Goal: Information Seeking & Learning: Learn about a topic

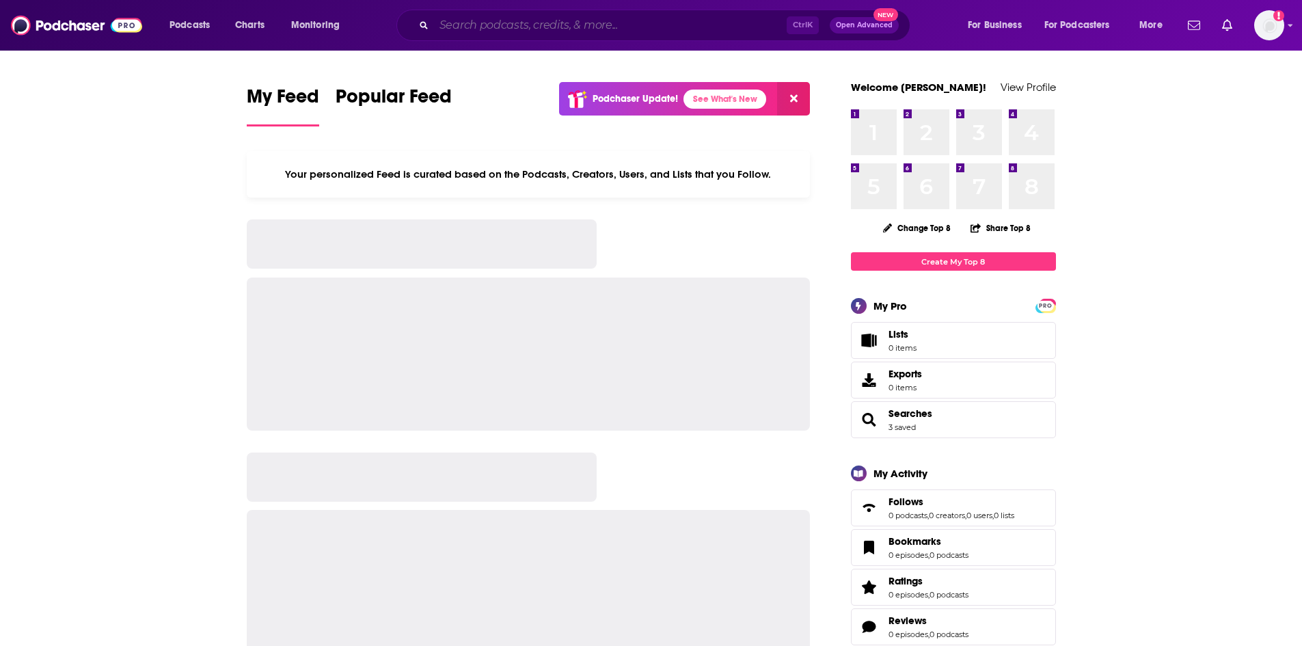
click at [459, 23] on input "Search podcasts, credits, & more..." at bounding box center [610, 25] width 353 height 22
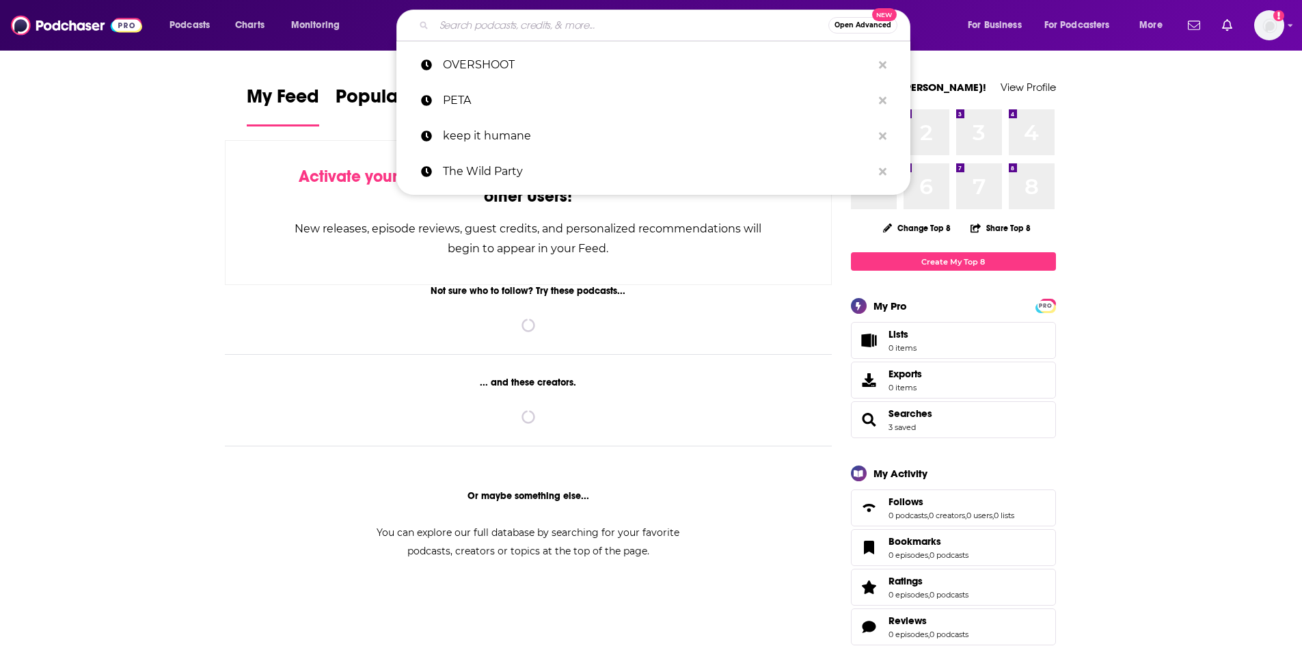
type input "a"
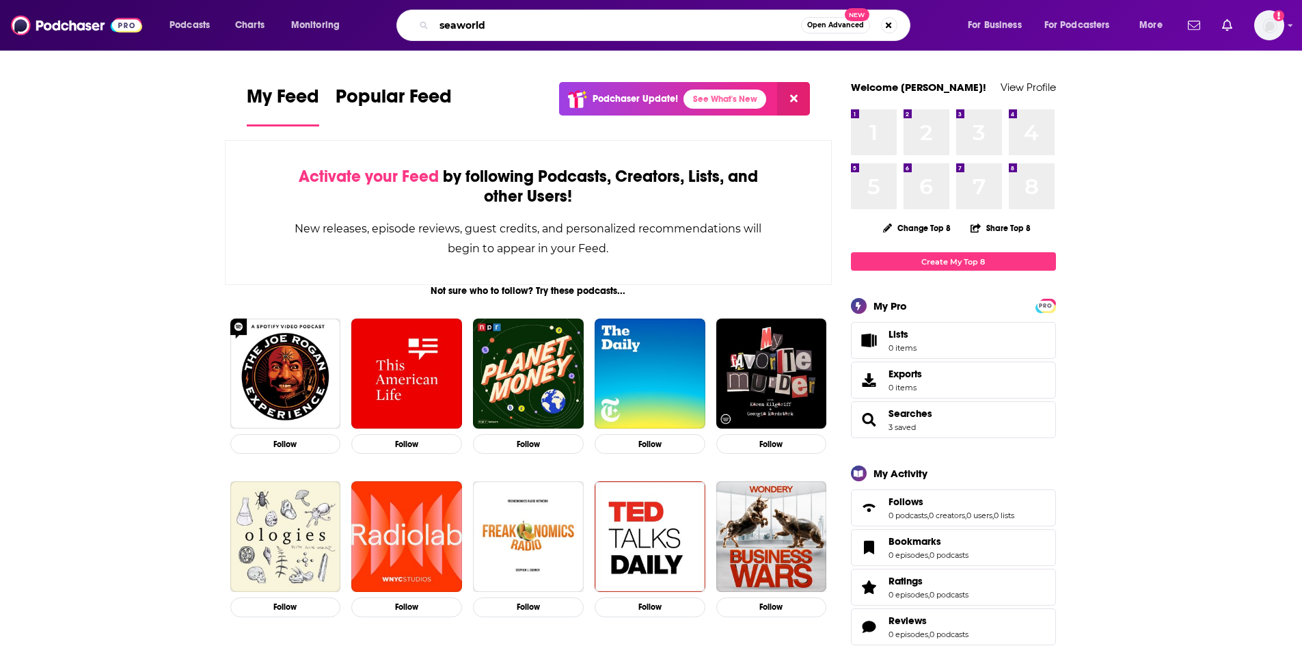
type input "seaworld"
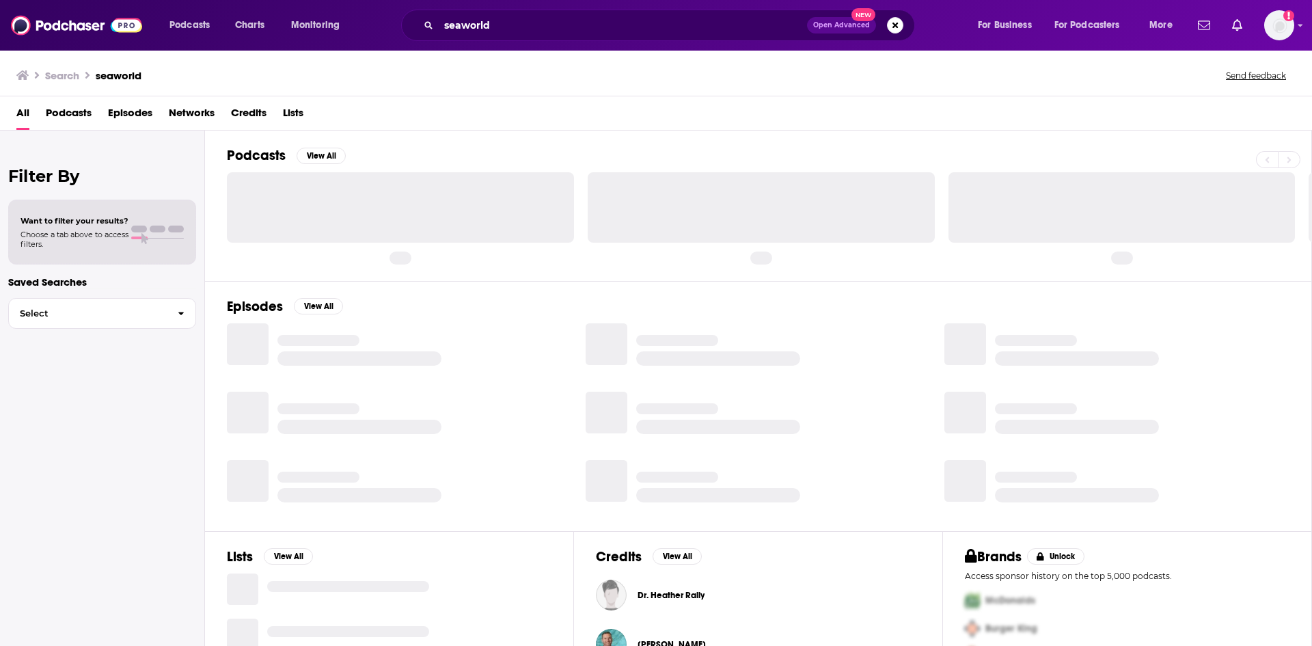
click at [137, 108] on span "Episodes" at bounding box center [130, 116] width 44 height 28
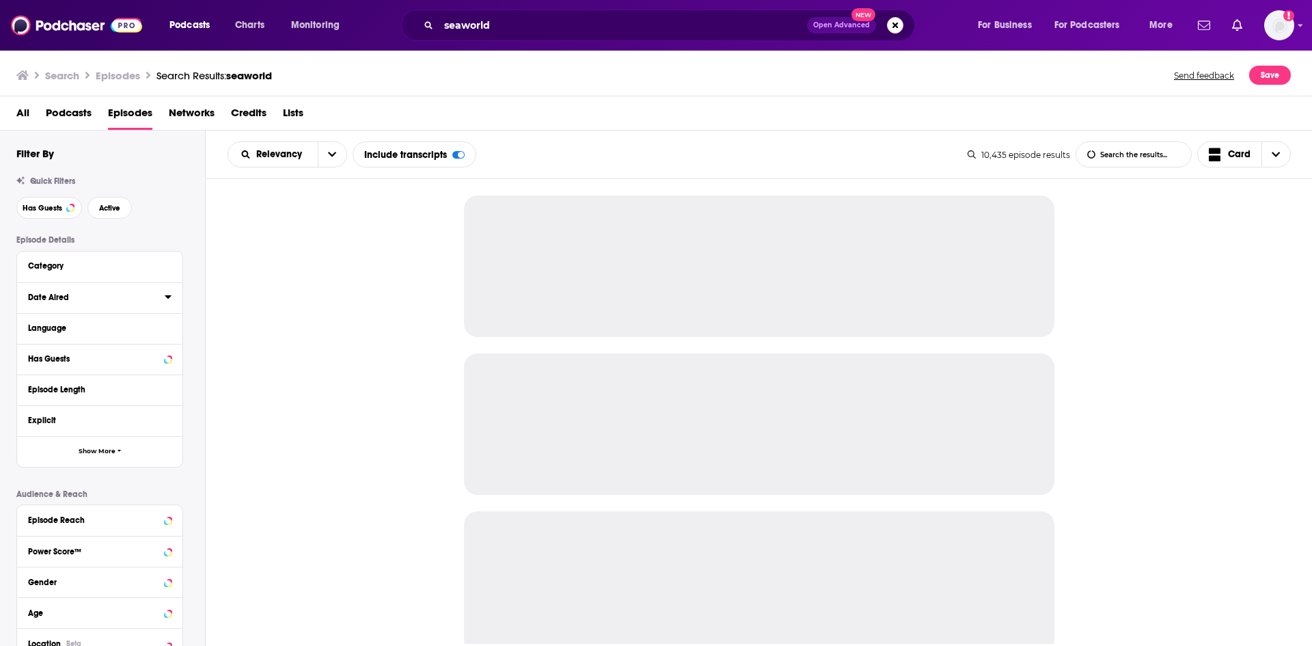
click at [171, 294] on icon at bounding box center [168, 296] width 7 height 11
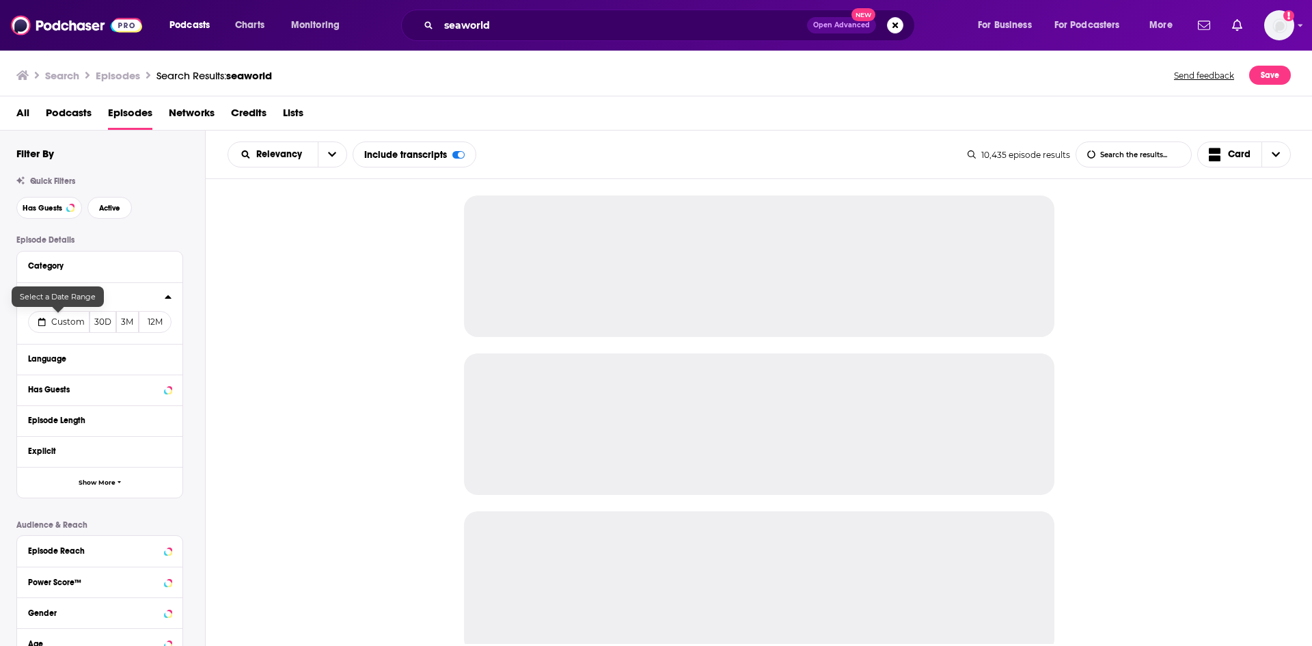
click at [44, 312] on button "Custom" at bounding box center [58, 322] width 61 height 22
select select "8"
select select "2025"
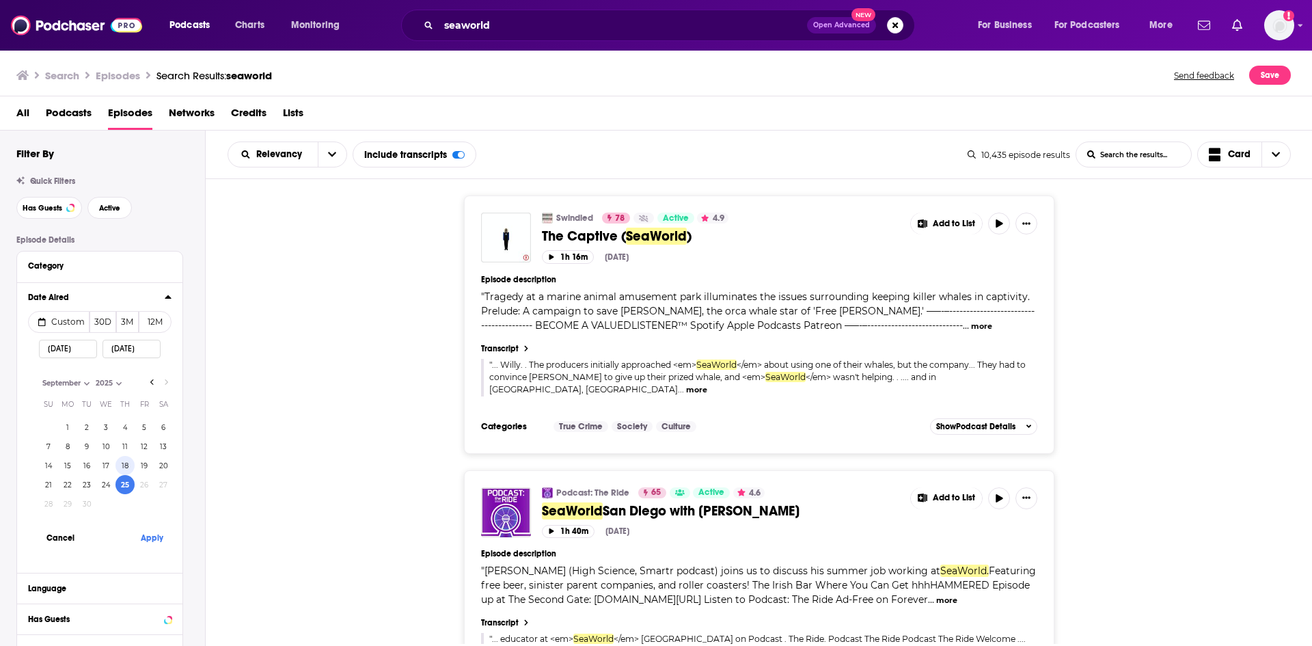
click at [118, 468] on button "18" at bounding box center [124, 465] width 19 height 19
type input "[DATE]"
click at [159, 540] on button "Apply" at bounding box center [151, 537] width 41 height 25
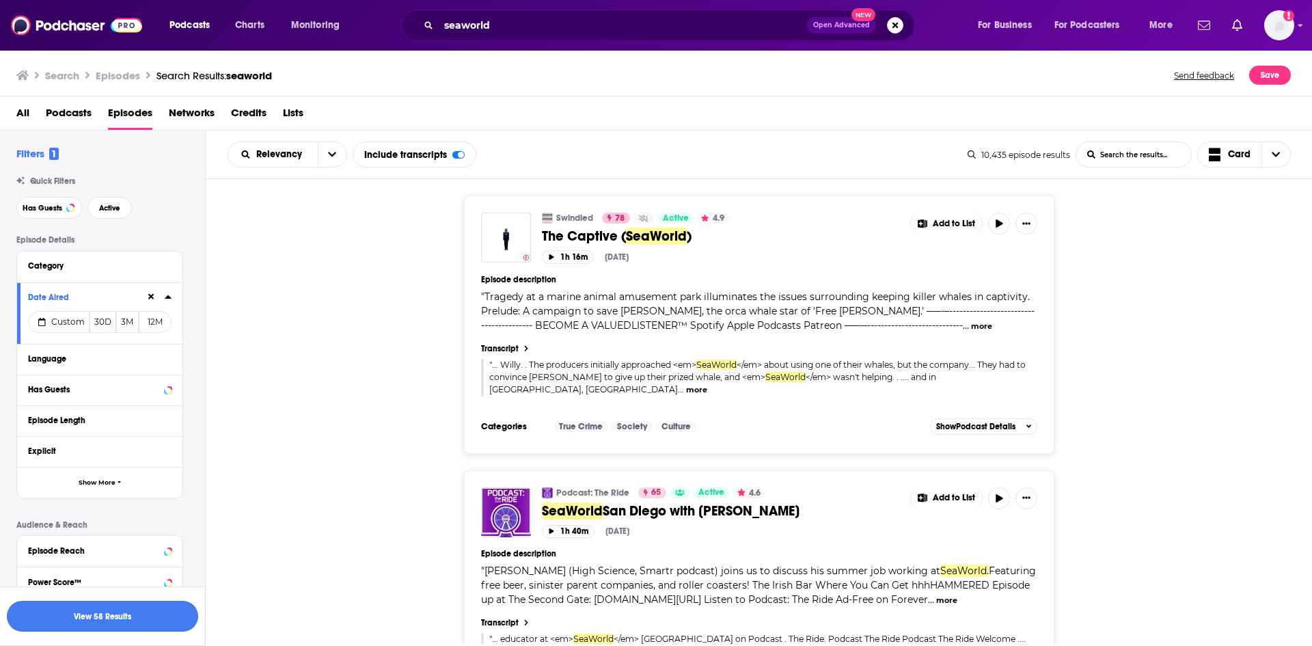
click at [174, 613] on button "View 58 Results" at bounding box center [102, 616] width 191 height 31
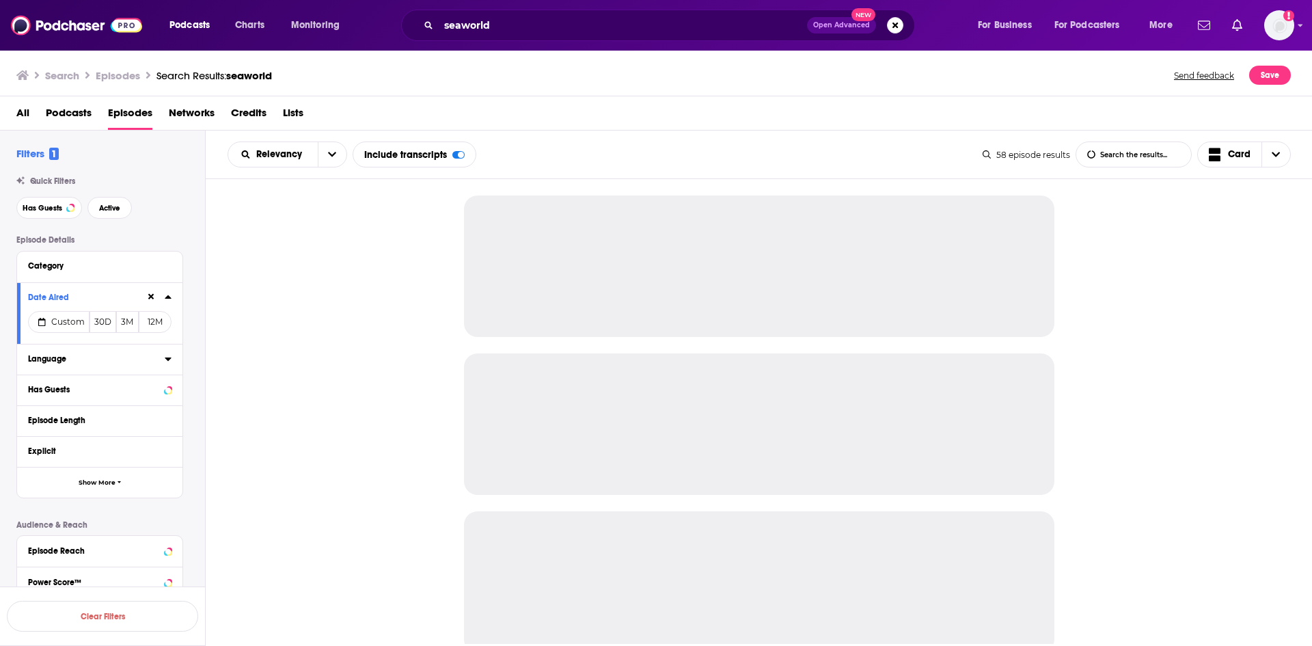
click at [167, 362] on icon at bounding box center [168, 358] width 7 height 11
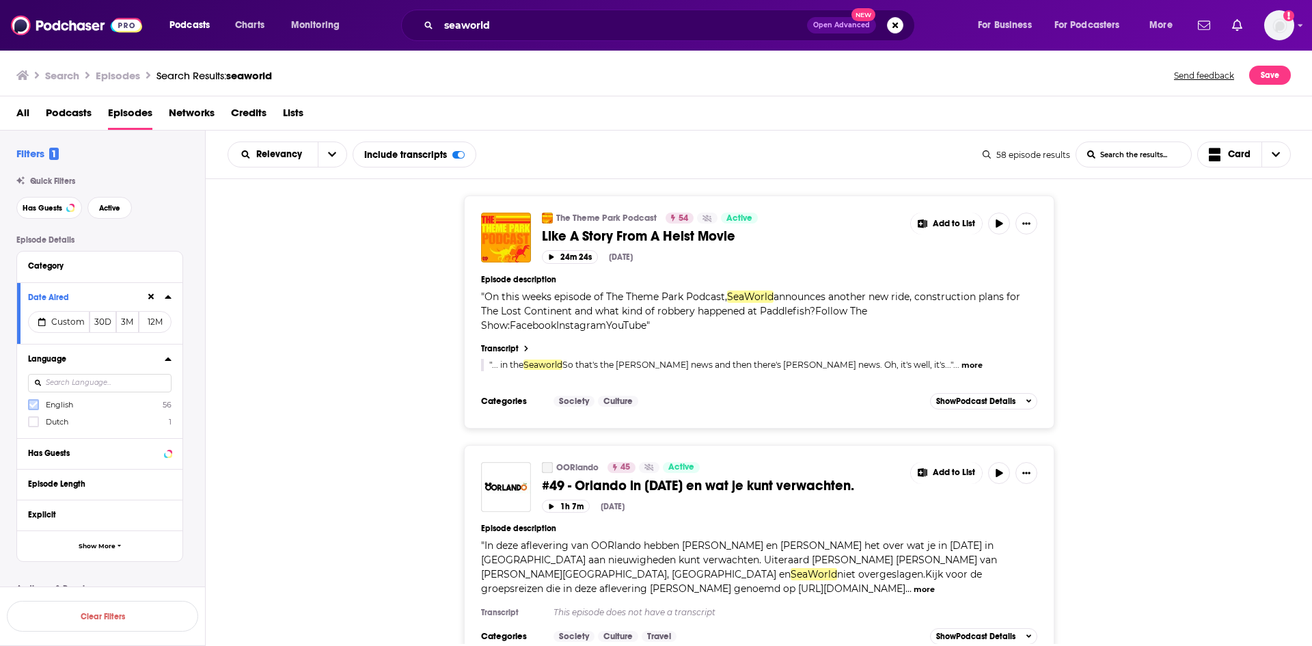
click at [31, 404] on icon at bounding box center [33, 405] width 8 height 6
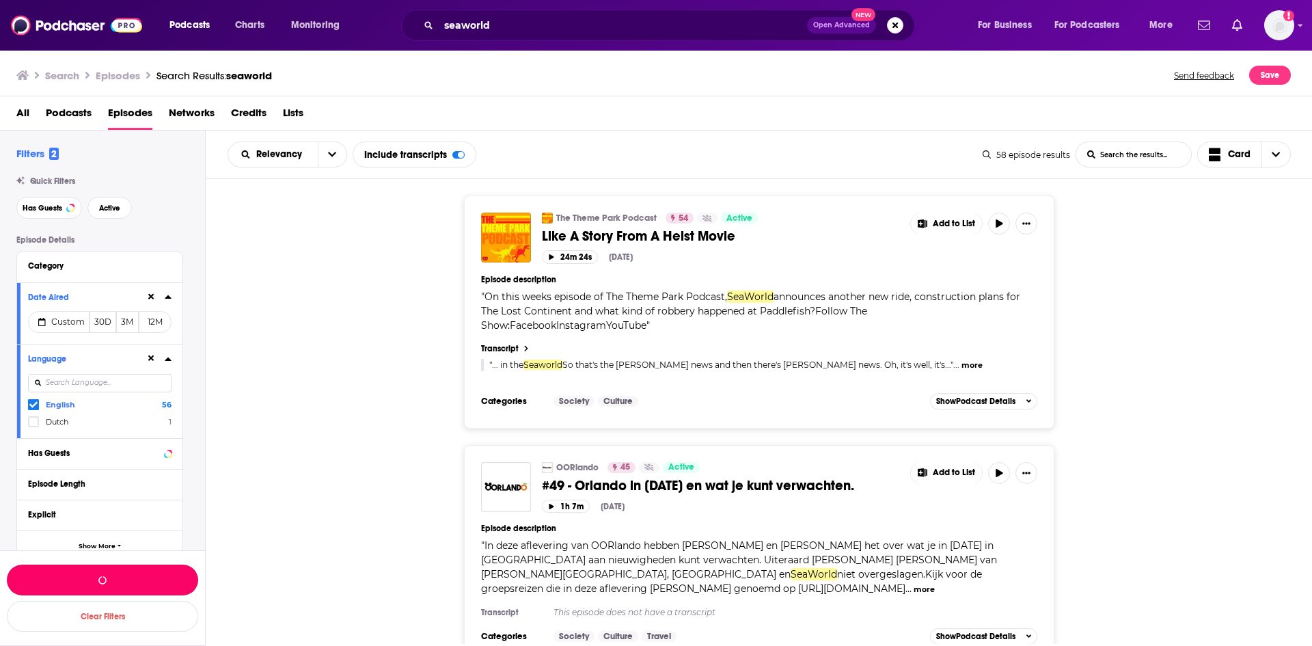
click at [133, 576] on button "button" at bounding box center [102, 579] width 191 height 31
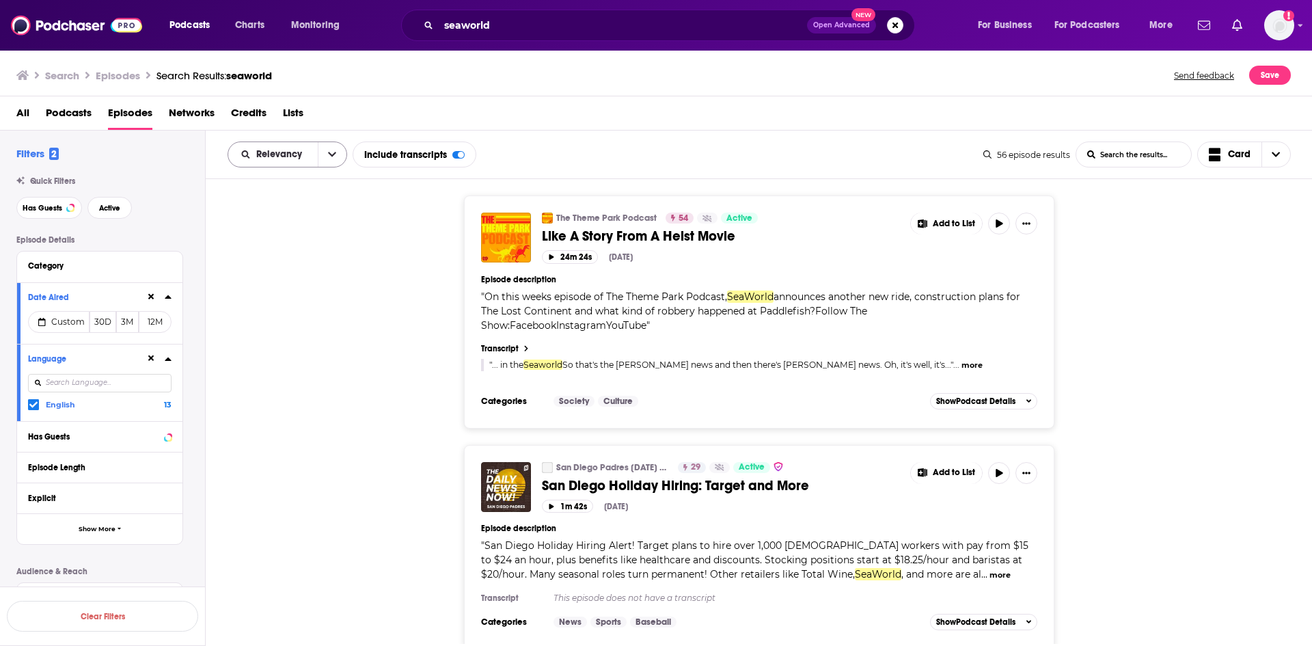
click at [336, 156] on button "open menu" at bounding box center [332, 154] width 29 height 25
click at [307, 275] on div "Power Score" at bounding box center [288, 271] width 120 height 23
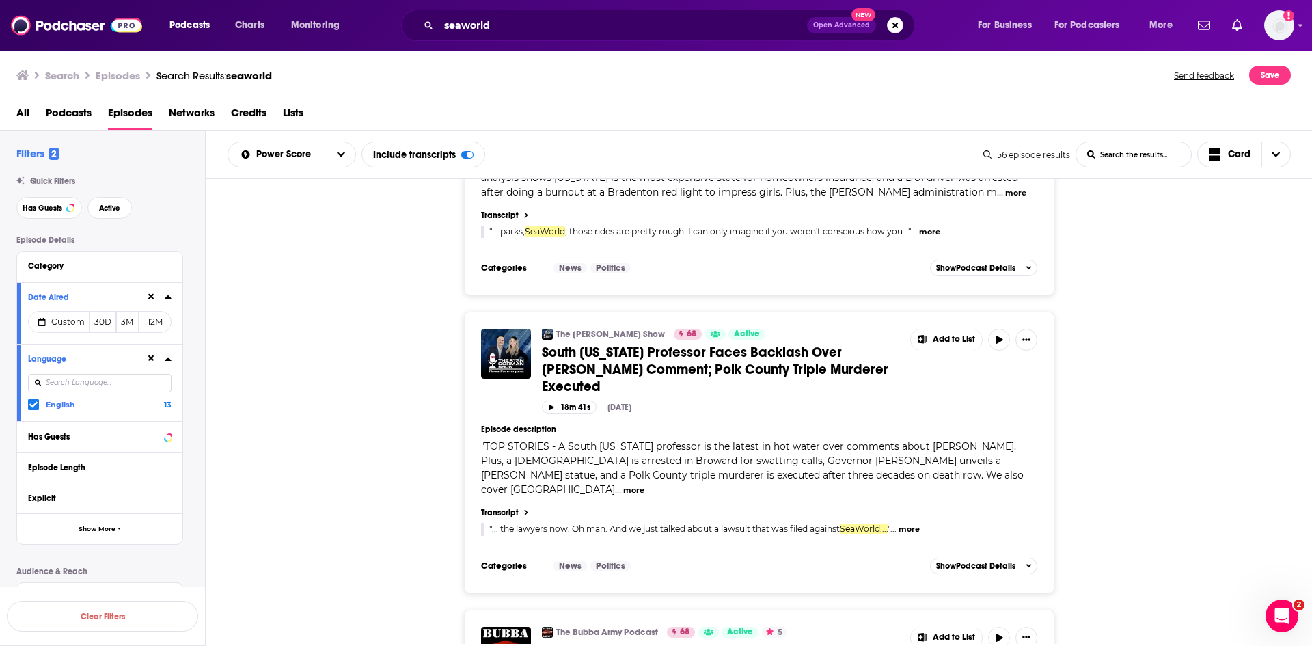
scroll to position [1367, 0]
